Goal: Check status: Check status

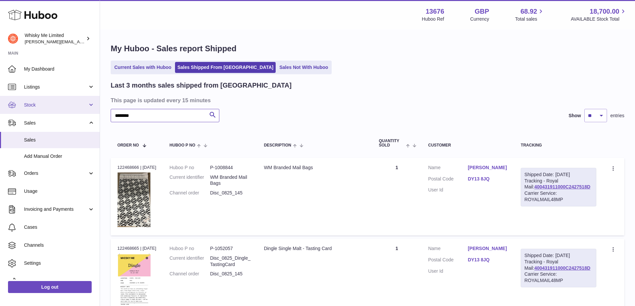
drag, startPoint x: 144, startPoint y: 114, endPoint x: 66, endPoint y: 102, distance: 79.2
paste input "text"
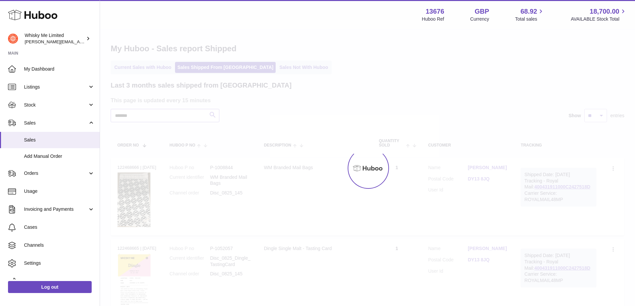
type input "*******"
click at [213, 117] on div at bounding box center [367, 168] width 535 height 276
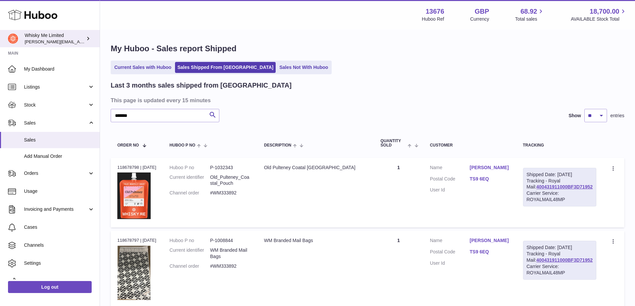
click at [83, 32] on div "Whisky Me Limited frances@whiskyshop.com" at bounding box center [55, 38] width 60 height 13
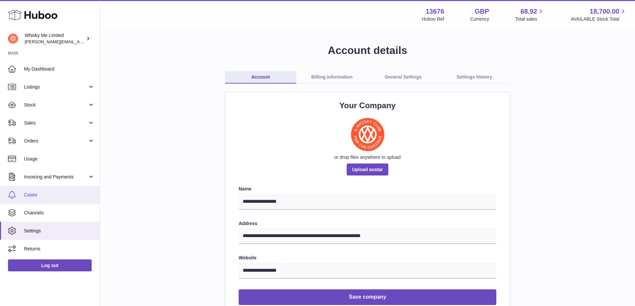
click at [41, 194] on span "Cases" at bounding box center [59, 195] width 71 height 6
click at [346, 76] on link "Billing Information" at bounding box center [331, 77] width 71 height 13
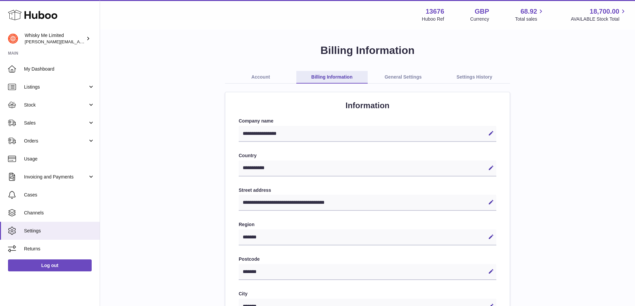
select select "**"
click at [412, 76] on link "General Settings" at bounding box center [403, 77] width 71 height 13
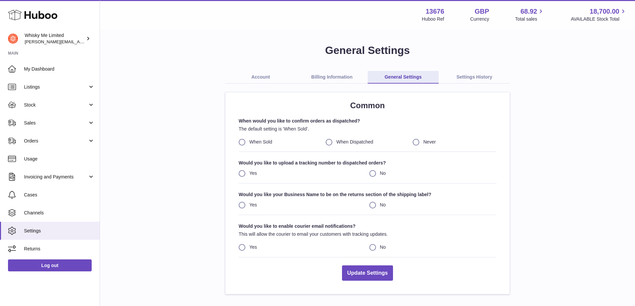
click at [468, 75] on link "Settings History" at bounding box center [474, 77] width 71 height 13
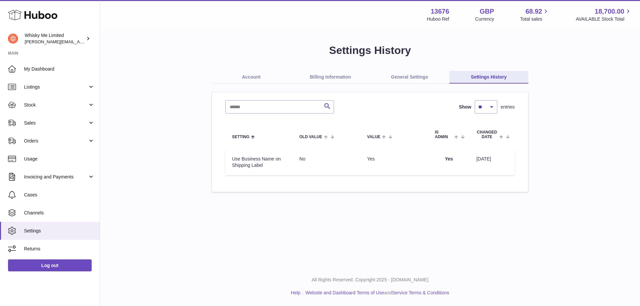
click at [316, 74] on link "Billing Information" at bounding box center [330, 77] width 79 height 13
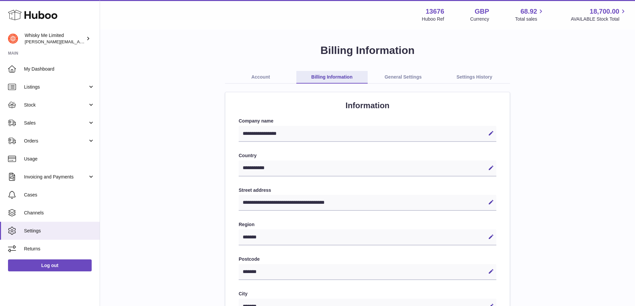
select select "**"
click at [253, 75] on link "Account" at bounding box center [260, 77] width 71 height 13
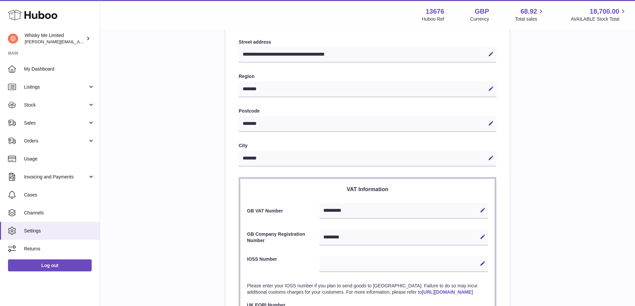
scroll to position [167, 0]
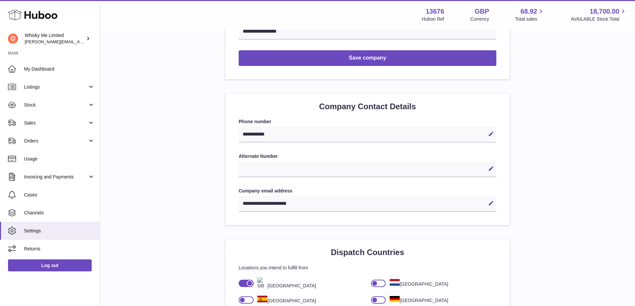
scroll to position [300, 0]
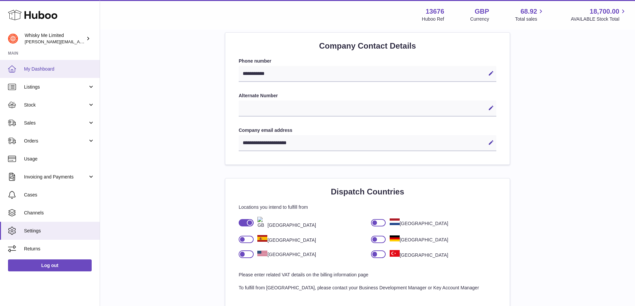
click at [31, 74] on link "My Dashboard" at bounding box center [50, 69] width 100 height 18
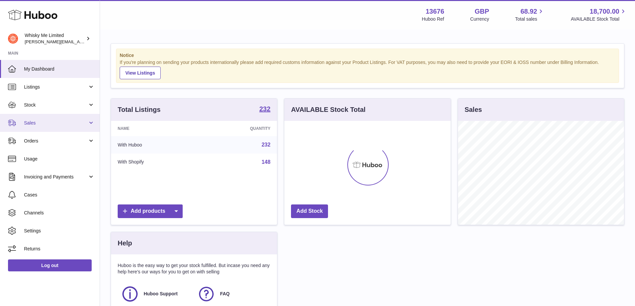
scroll to position [104, 166]
click at [40, 127] on link "Sales" at bounding box center [50, 123] width 100 height 18
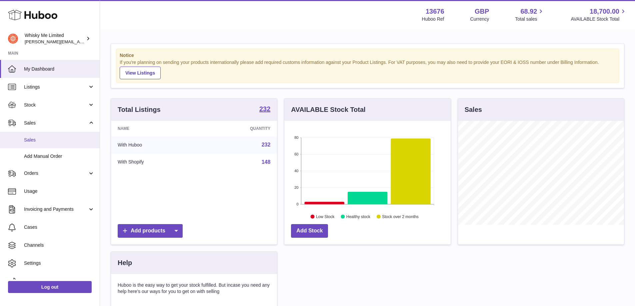
click at [52, 141] on span "Sales" at bounding box center [59, 140] width 71 height 6
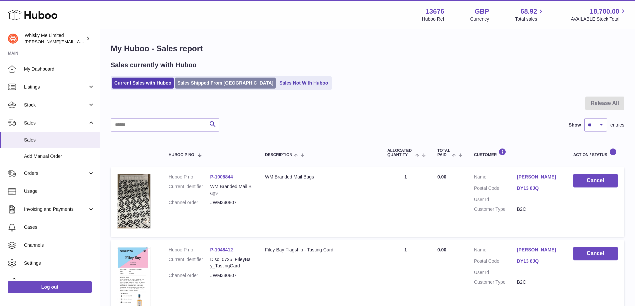
click at [194, 89] on link "Sales Shipped From Huboo" at bounding box center [225, 83] width 101 height 11
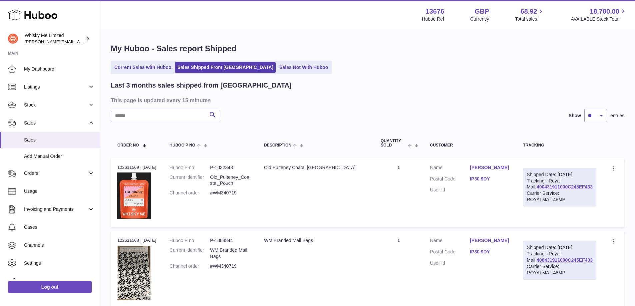
click at [170, 119] on input "text" at bounding box center [165, 115] width 109 height 13
click at [202, 115] on input "*******" at bounding box center [165, 115] width 109 height 13
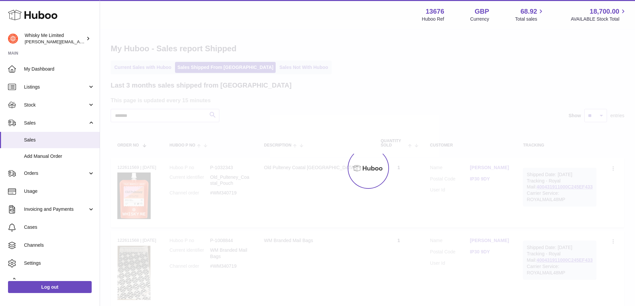
type input "*******"
click at [214, 116] on div at bounding box center [367, 168] width 535 height 276
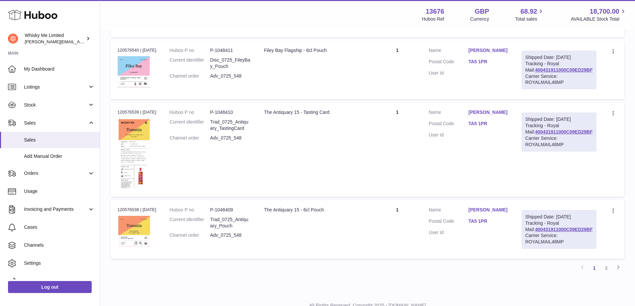
scroll to position [755, 0]
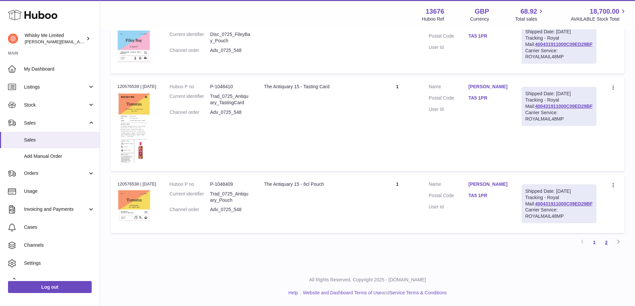
click at [603, 241] on link "2" at bounding box center [607, 243] width 12 height 12
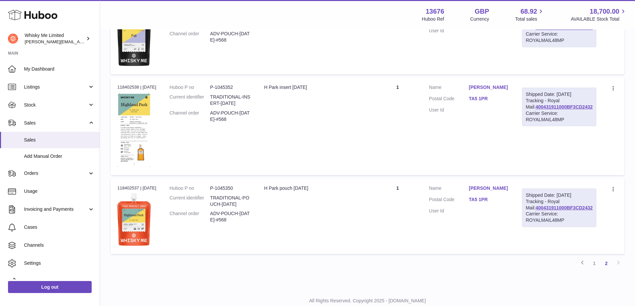
scroll to position [282, 0]
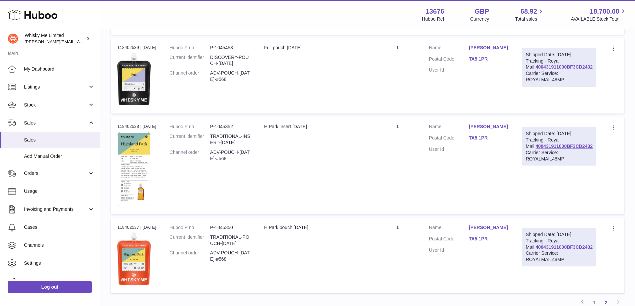
click at [561, 250] on link "400431911000BF3CD2432" at bounding box center [564, 247] width 57 height 5
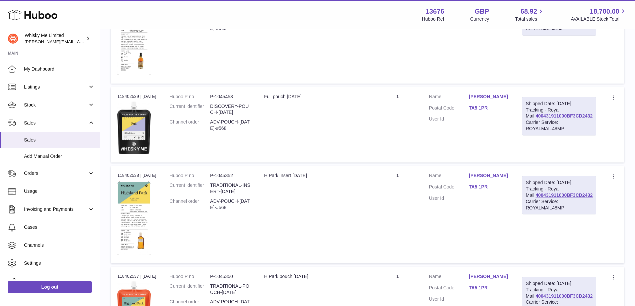
scroll to position [349, 0]
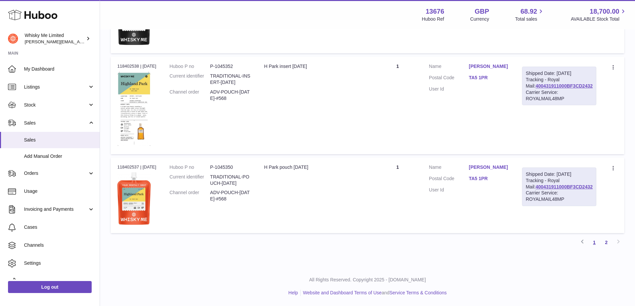
click at [596, 243] on link "1" at bounding box center [595, 243] width 12 height 12
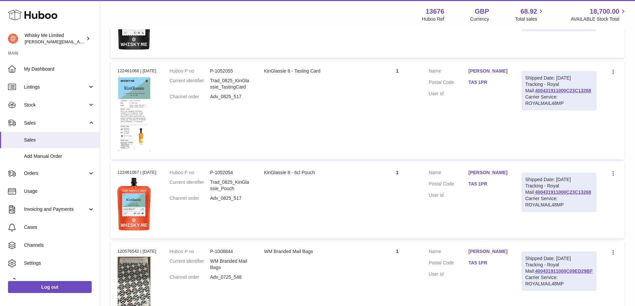
scroll to position [497, 0]
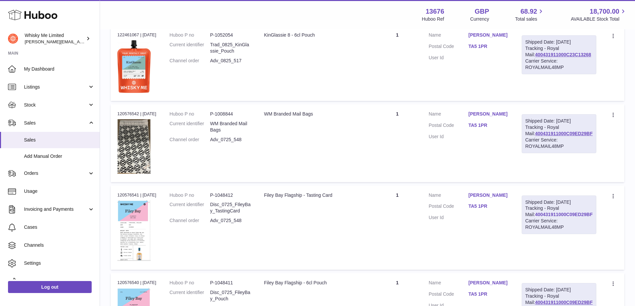
click at [557, 216] on link "400431911000C09ED29BF" at bounding box center [564, 214] width 58 height 5
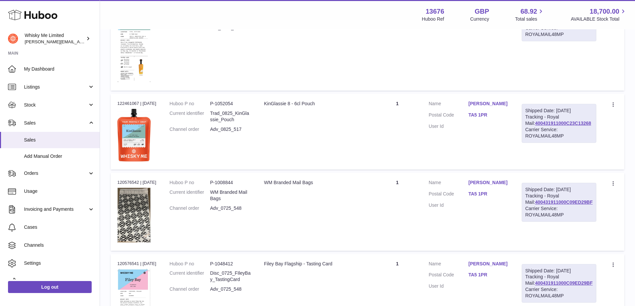
scroll to position [330, 0]
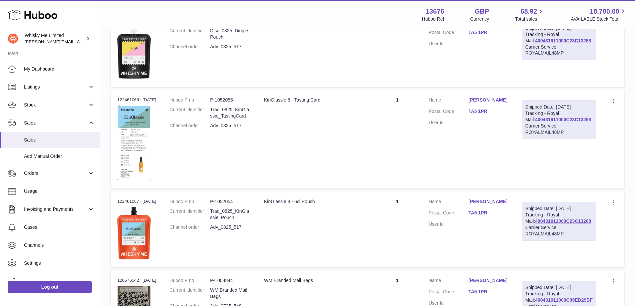
click at [563, 122] on link "400431911000C23C13268" at bounding box center [563, 119] width 56 height 5
